Goal: Task Accomplishment & Management: Complete application form

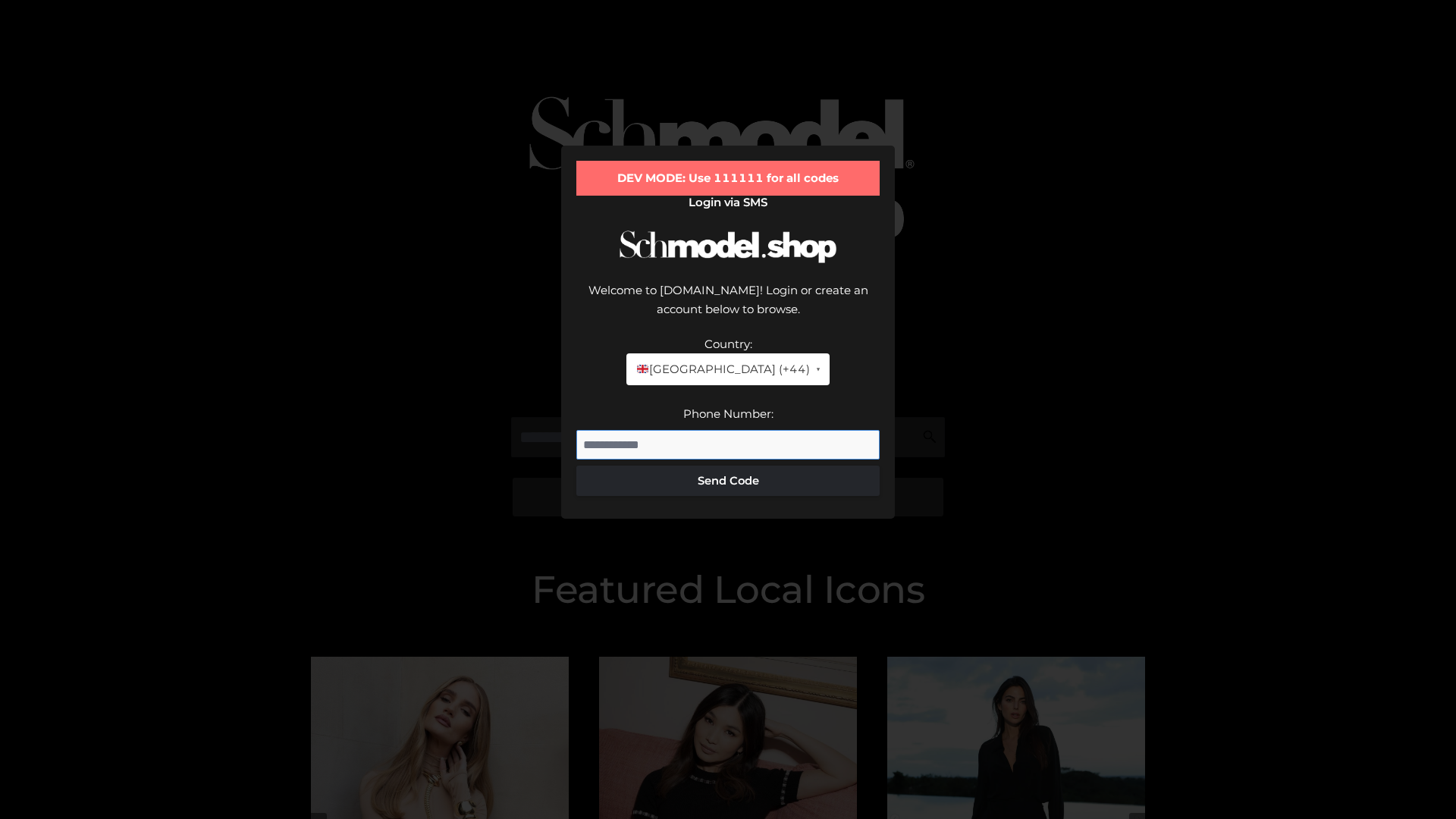
click at [728, 430] on input "Phone Number:" at bounding box center [728, 445] width 303 height 31
type input "**********"
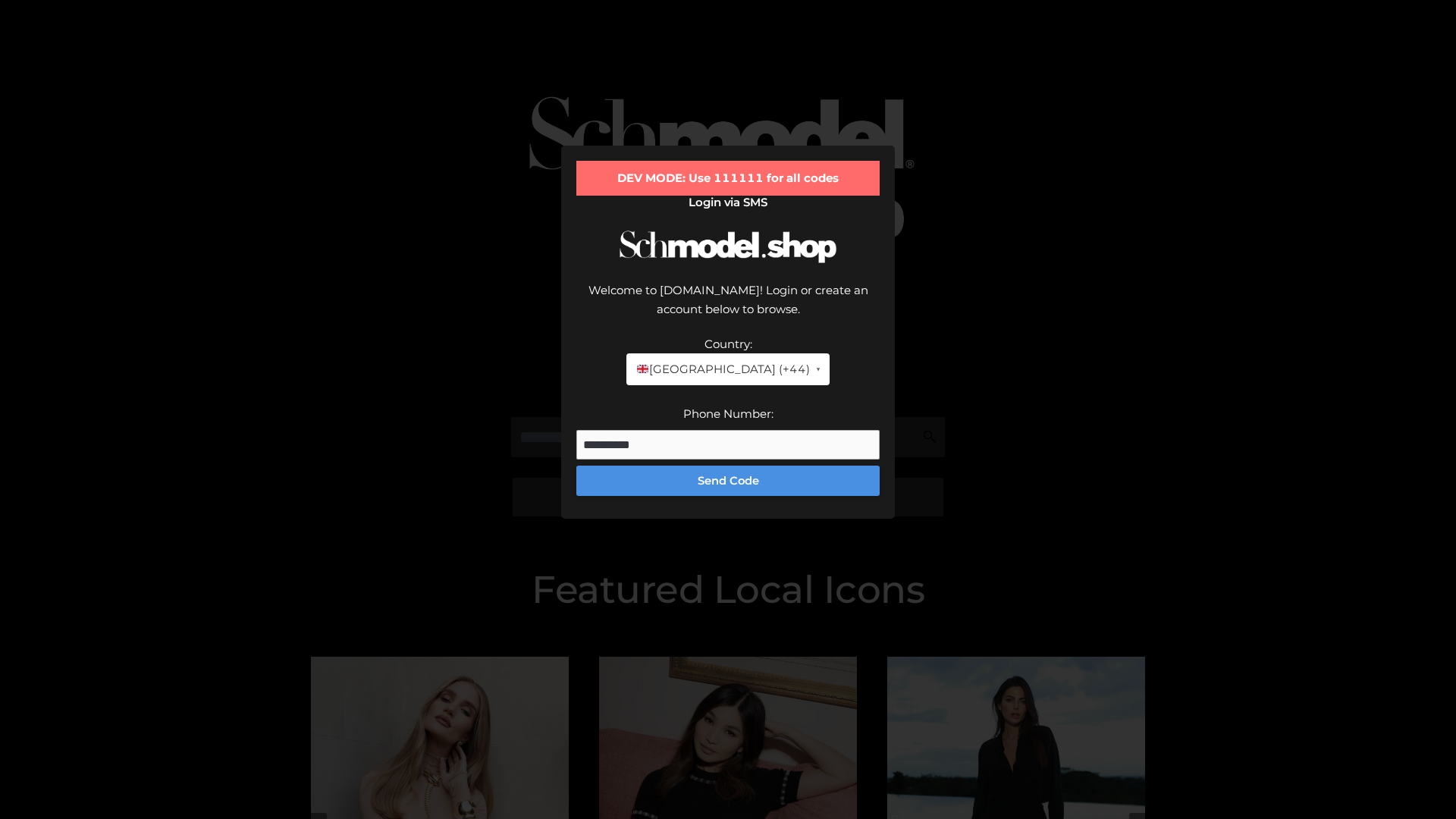
click at [728, 466] on button "Send Code" at bounding box center [728, 481] width 303 height 31
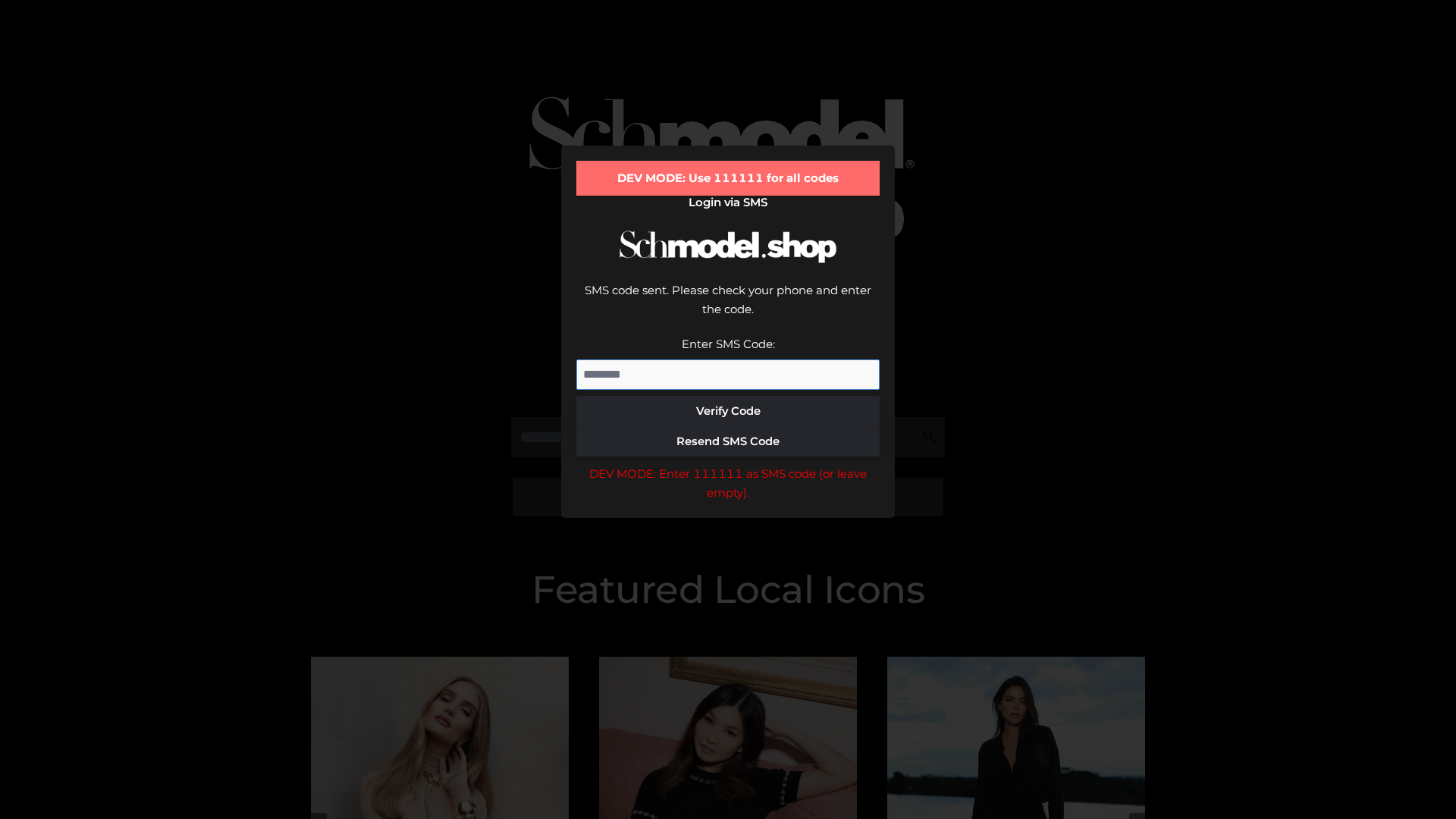
click at [728, 359] on input "Enter SMS Code:" at bounding box center [728, 375] width 303 height 31
type input "******"
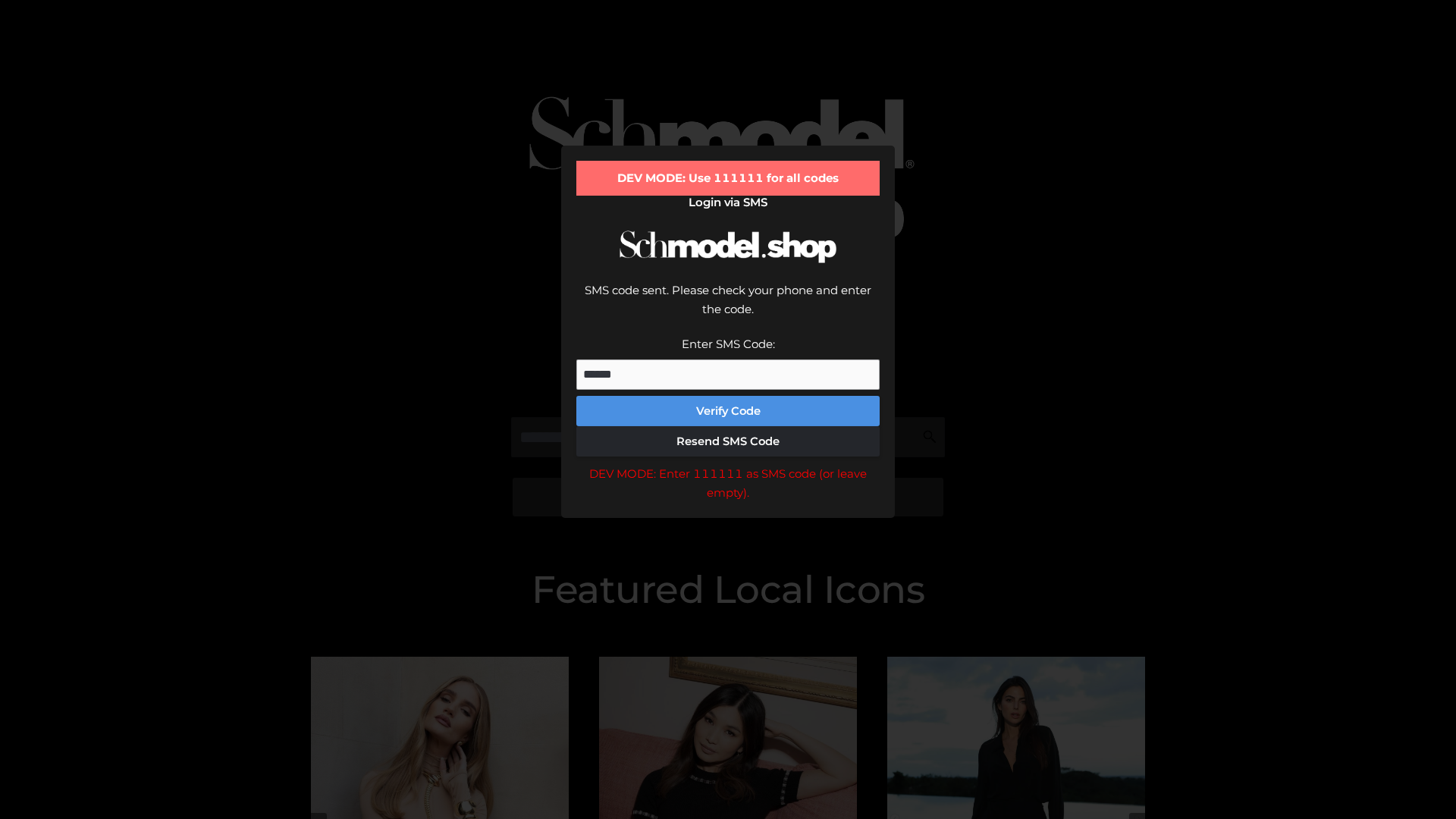
click at [728, 396] on button "Verify Code" at bounding box center [728, 411] width 303 height 31
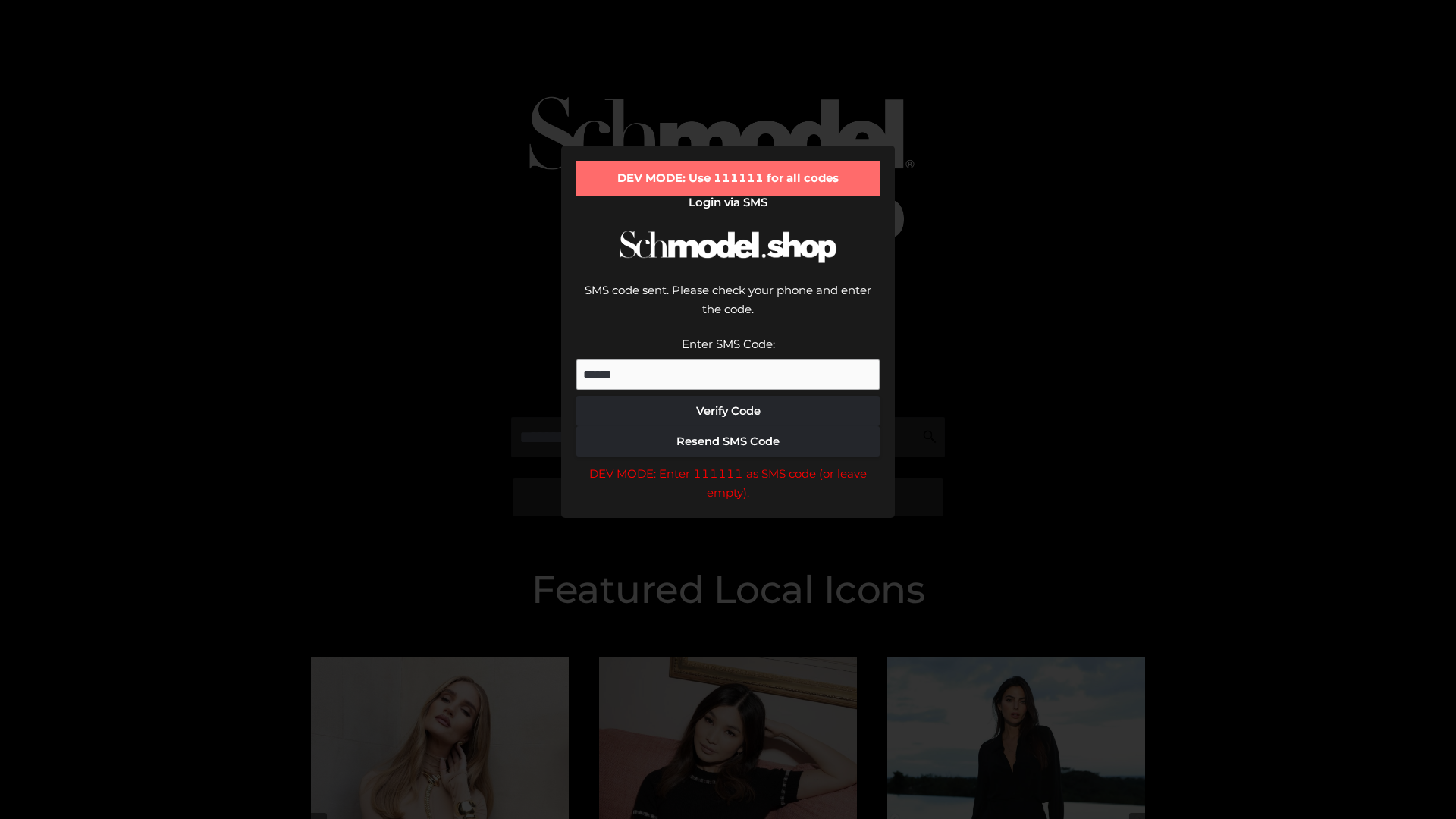
click at [728, 464] on div "DEV MODE: Enter 111111 as SMS code (or leave empty)." at bounding box center [728, 483] width 303 height 39
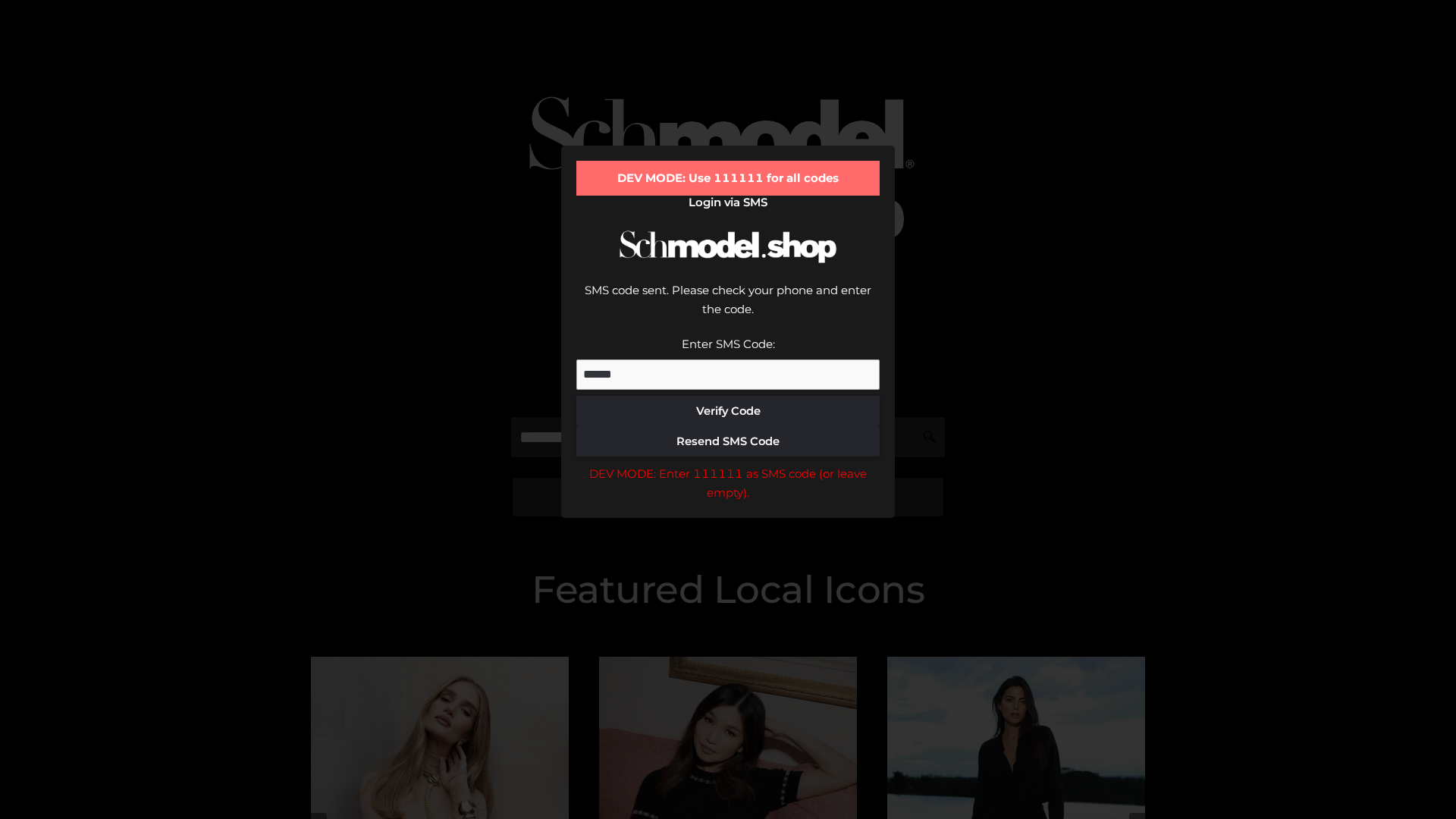
click at [728, 464] on div "DEV MODE: Enter 111111 as SMS code (or leave empty)." at bounding box center [728, 483] width 303 height 39
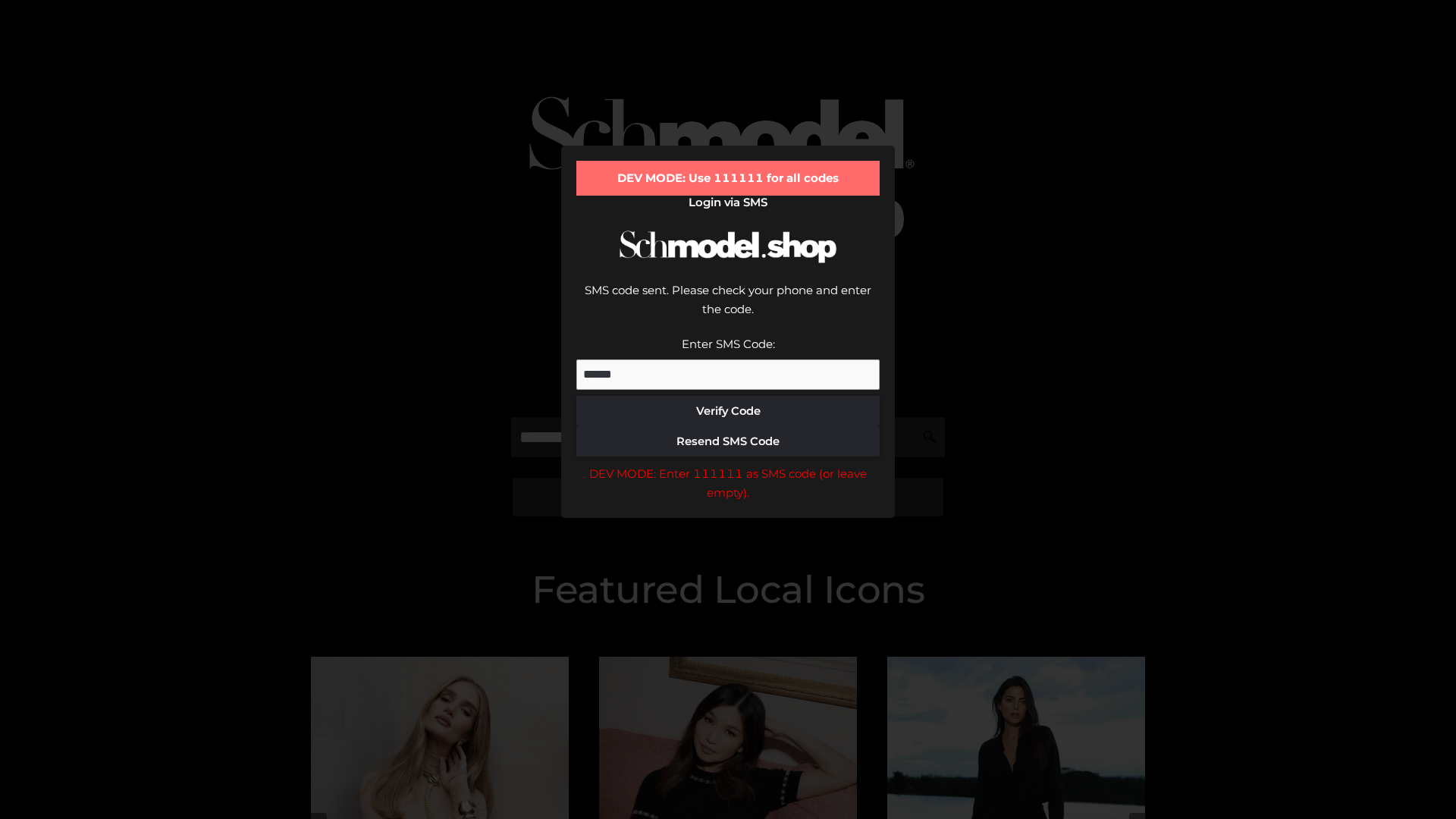
click at [728, 464] on div "DEV MODE: Enter 111111 as SMS code (or leave empty)." at bounding box center [728, 483] width 303 height 39
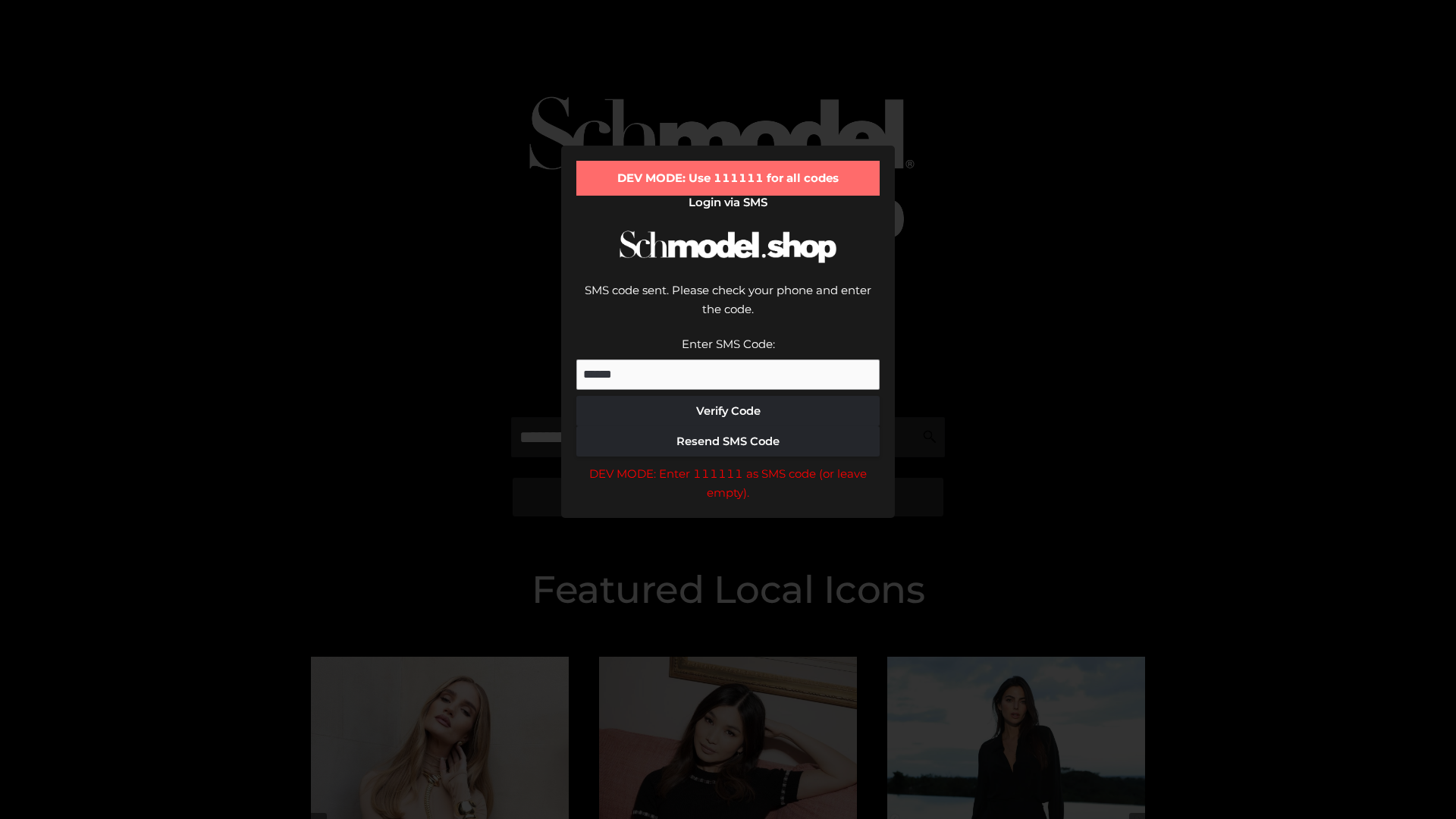
click at [728, 464] on div "DEV MODE: Enter 111111 as SMS code (or leave empty)." at bounding box center [728, 483] width 303 height 39
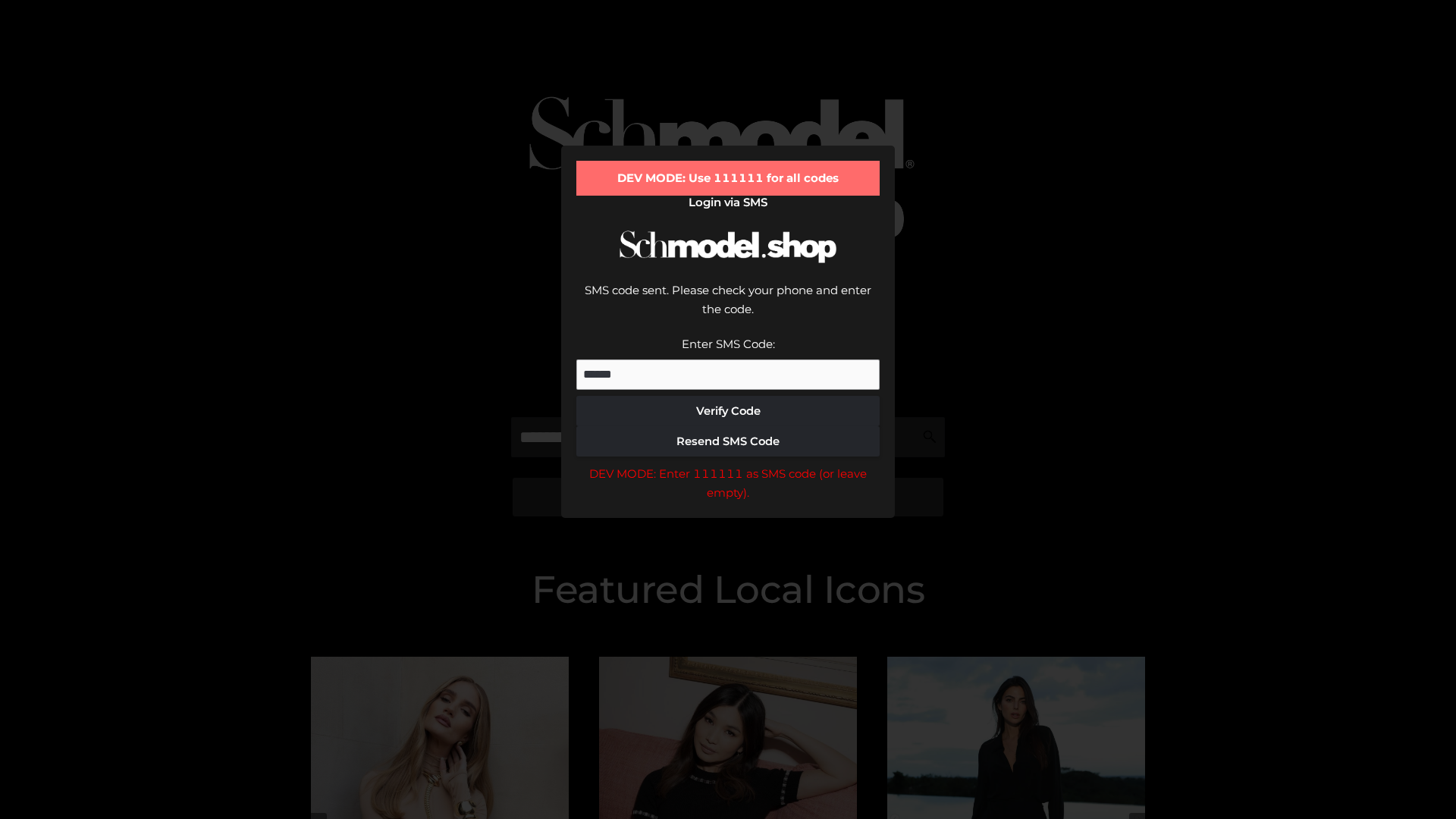
click at [728, 464] on div "DEV MODE: Enter 111111 as SMS code (or leave empty)." at bounding box center [728, 483] width 303 height 39
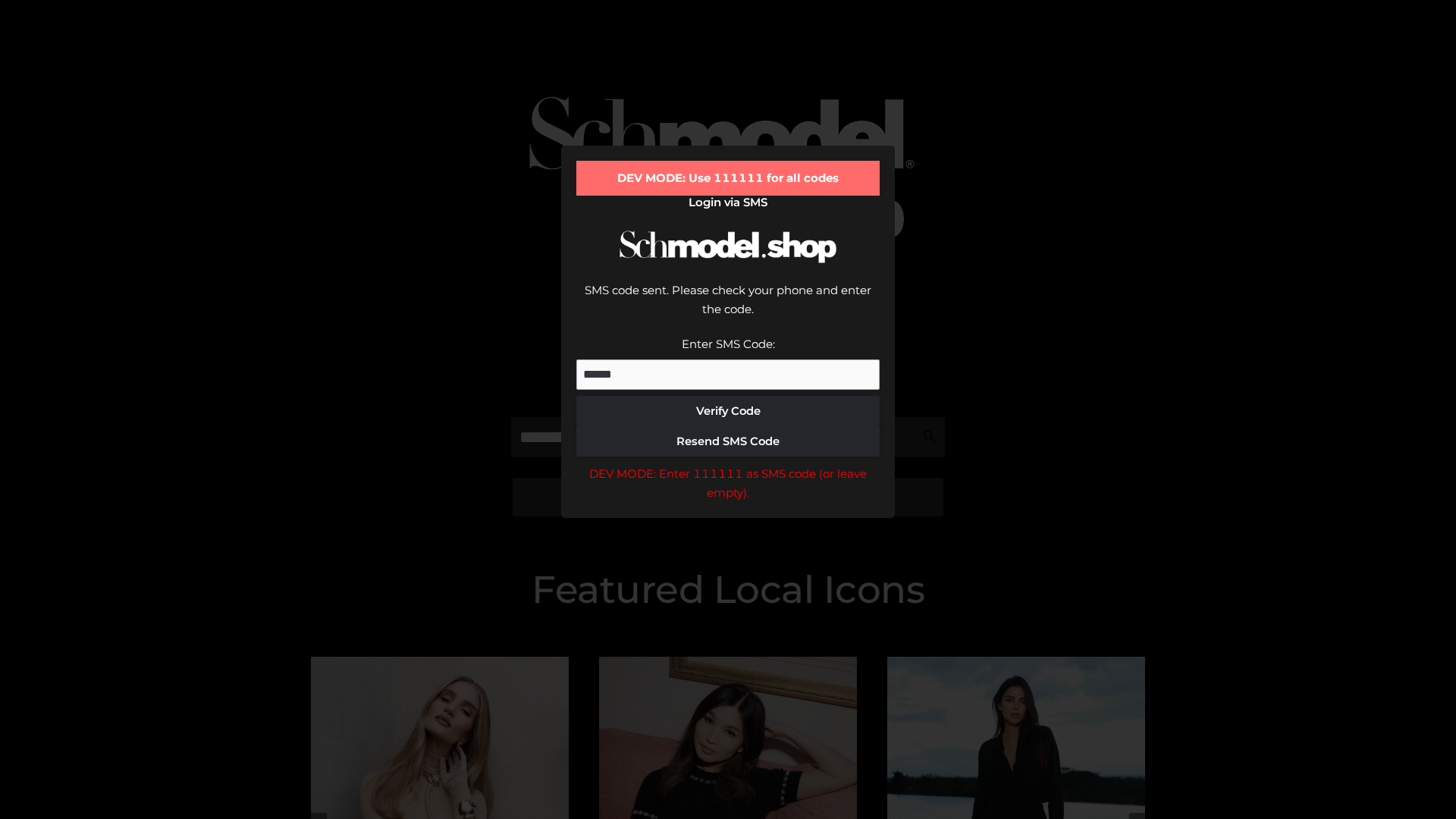
click at [728, 464] on div "DEV MODE: Enter 111111 as SMS code (or leave empty)." at bounding box center [728, 483] width 303 height 39
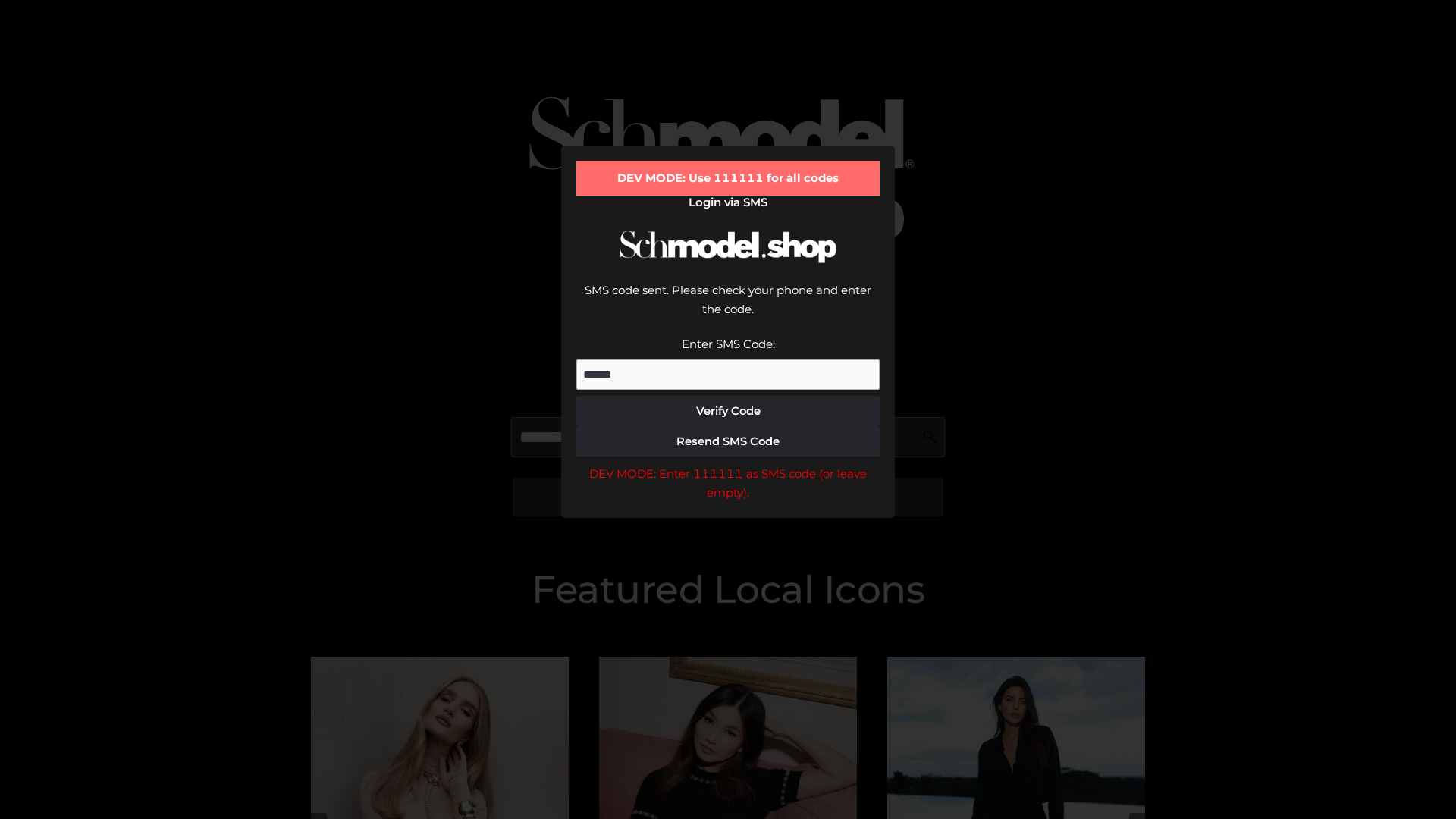
scroll to position [0, 78]
click at [728, 464] on div "DEV MODE: Enter 111111 as SMS code (or leave empty)." at bounding box center [728, 483] width 303 height 39
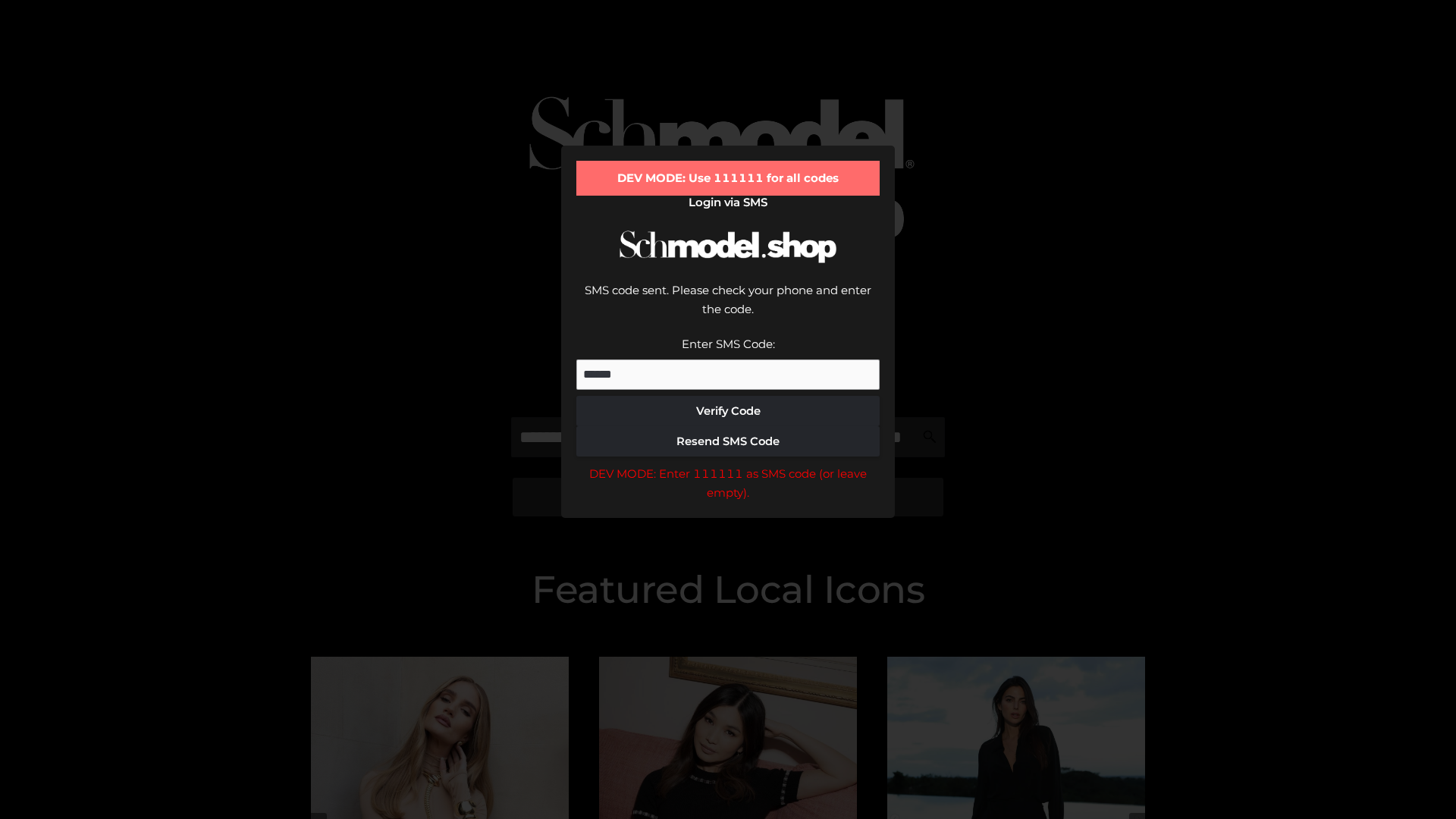
click at [728, 464] on div "DEV MODE: Enter 111111 as SMS code (or leave empty)." at bounding box center [728, 483] width 303 height 39
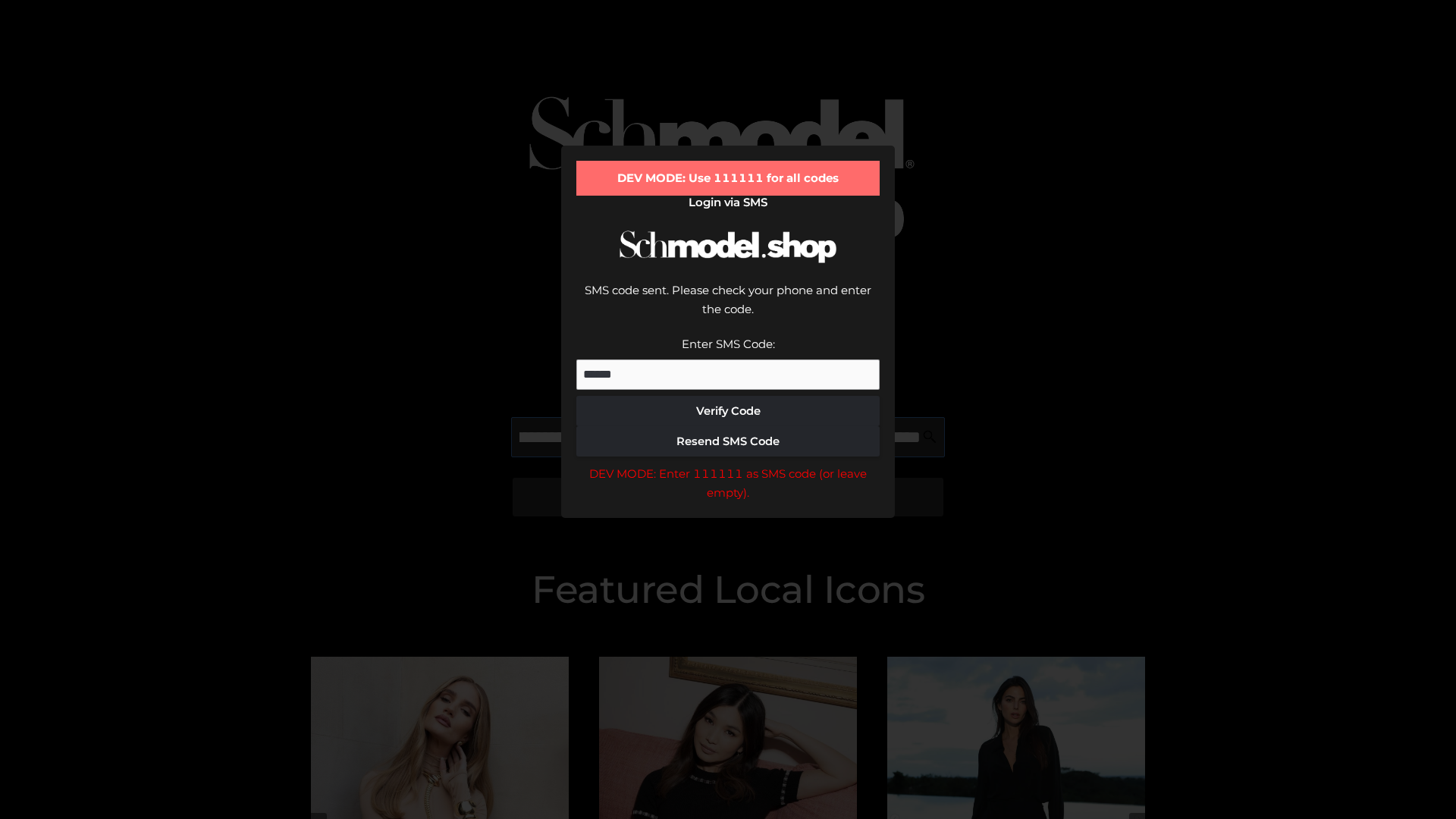
scroll to position [0, 166]
click at [728, 464] on div "DEV MODE: Enter 111111 as SMS code (or leave empty)." at bounding box center [728, 483] width 303 height 39
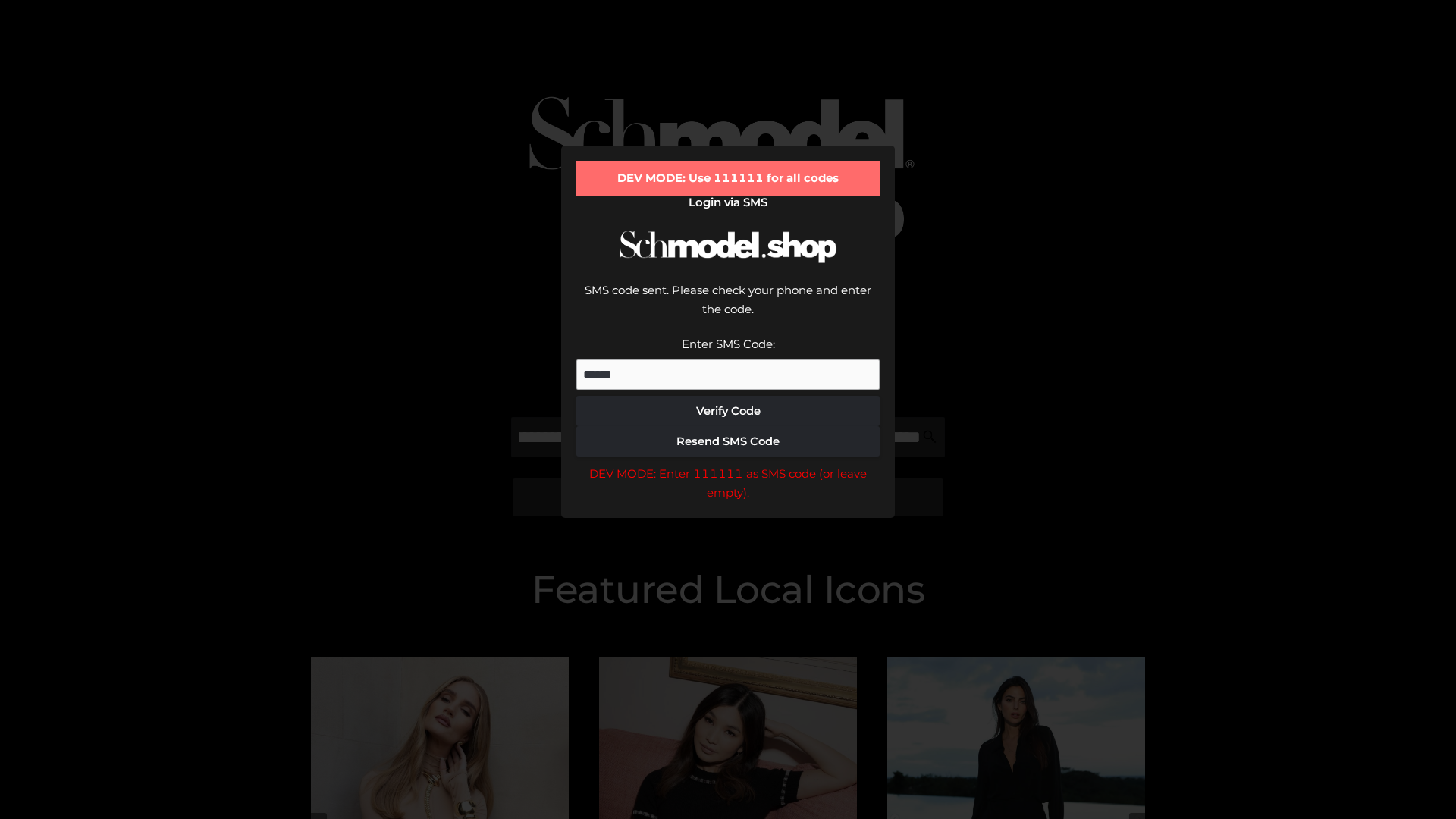
click at [728, 464] on div "DEV MODE: Enter 111111 as SMS code (or leave empty)." at bounding box center [728, 483] width 303 height 39
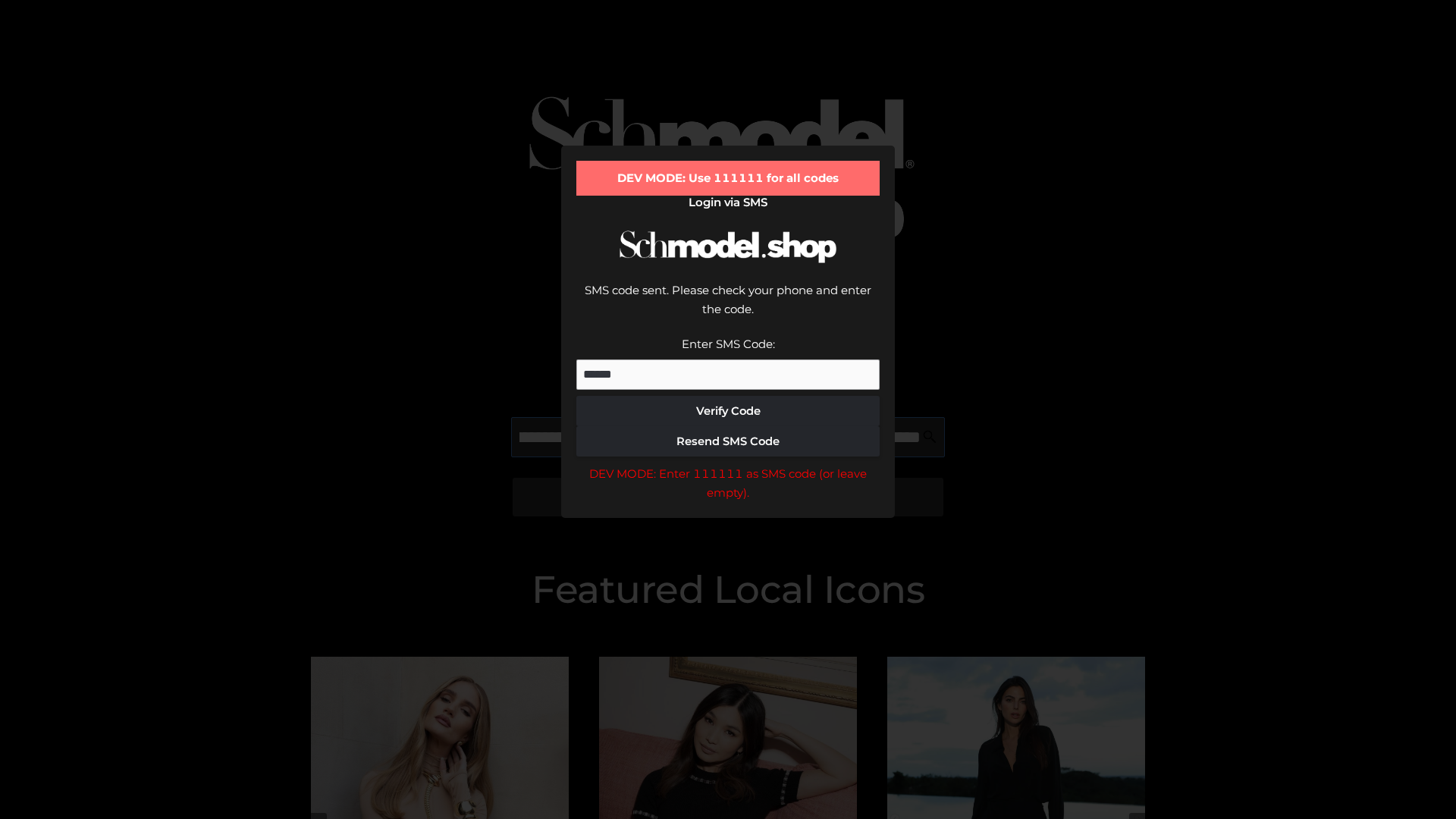
scroll to position [0, 257]
click at [728, 464] on div "DEV MODE: Enter 111111 as SMS code (or leave empty)." at bounding box center [728, 483] width 303 height 39
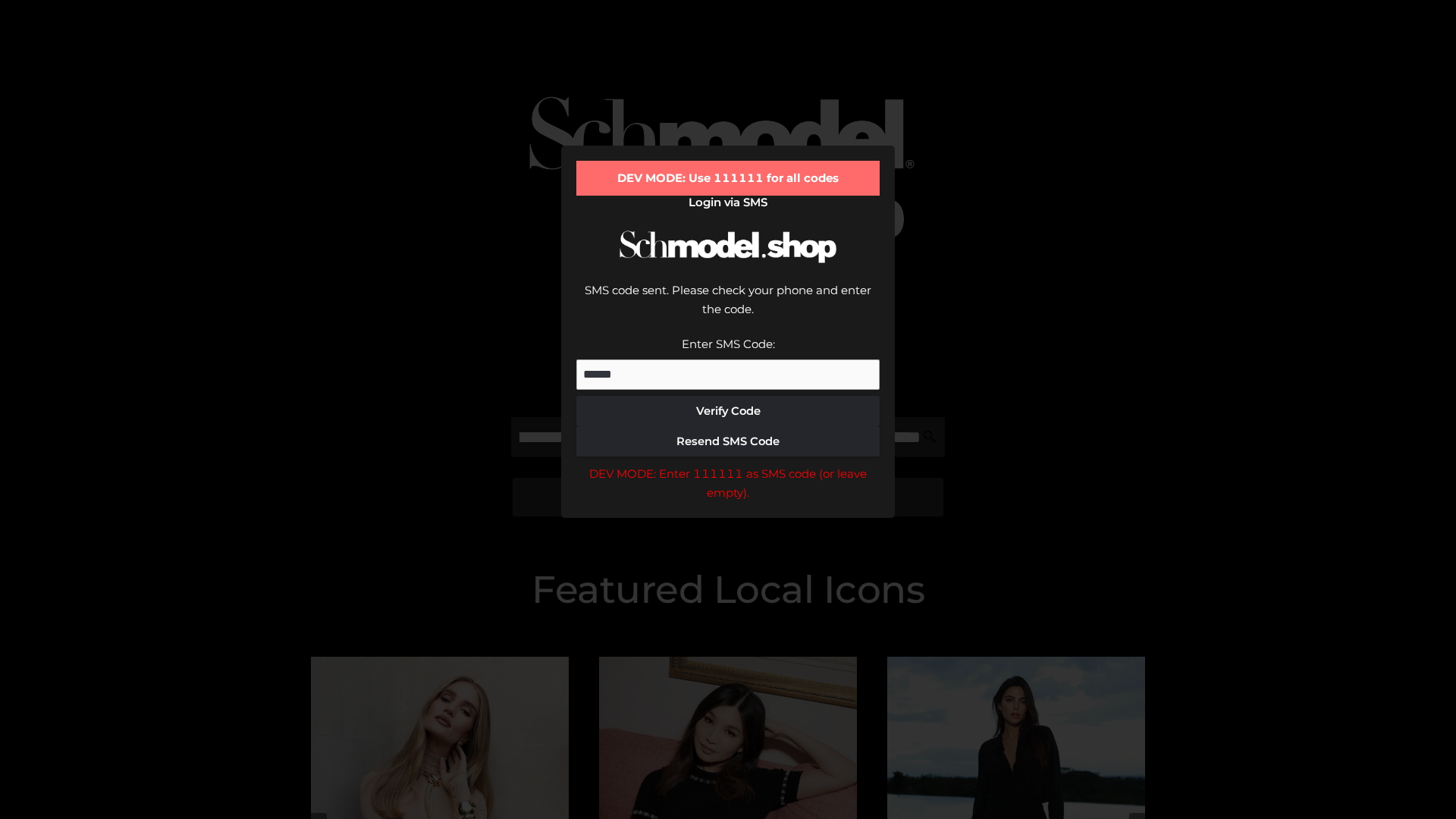
click at [728, 464] on div "DEV MODE: Enter 111111 as SMS code (or leave empty)." at bounding box center [728, 483] width 303 height 39
type input "**********"
